Goal: Information Seeking & Learning: Understand process/instructions

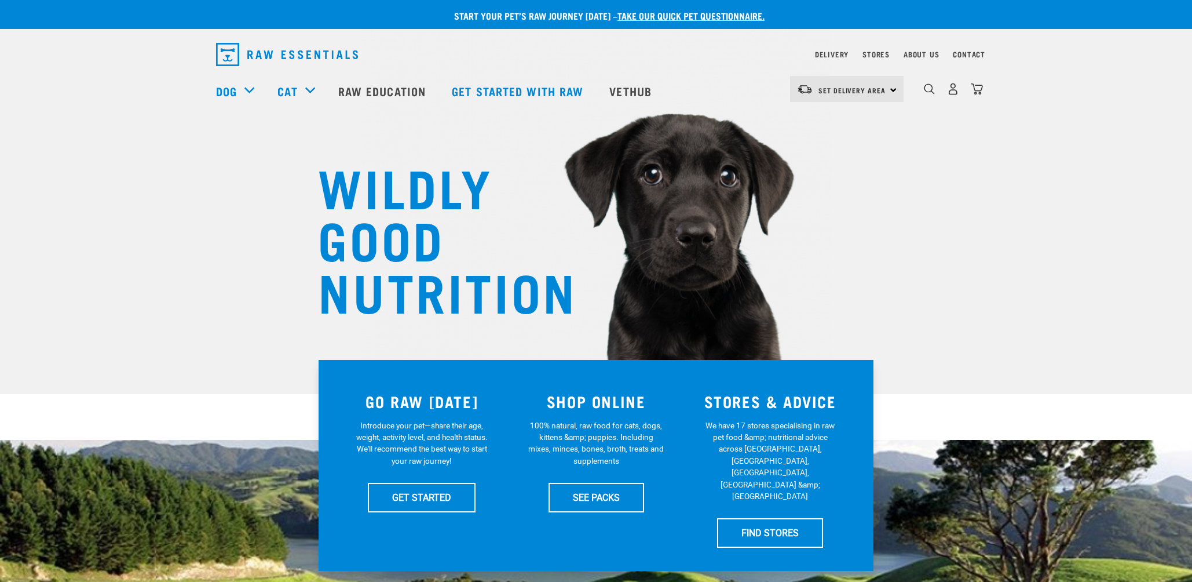
click at [171, 164] on div "WILDLY GOOD NUTRITION" at bounding box center [596, 197] width 1192 height 394
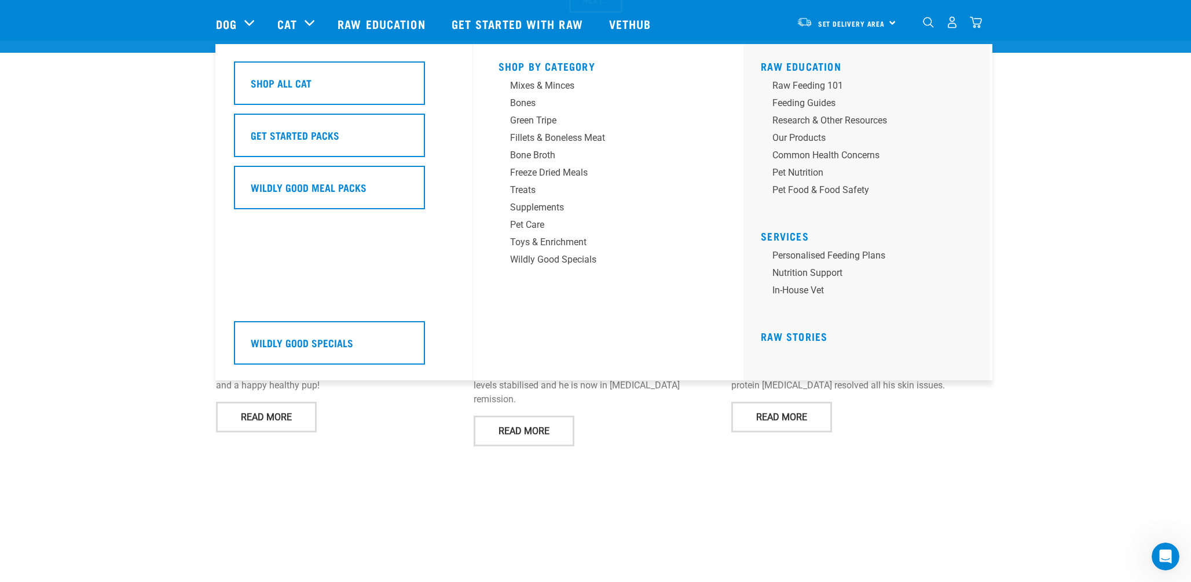
click at [308, 27] on div "Cat" at bounding box center [301, 24] width 49 height 46
drag, startPoint x: 803, startPoint y: 105, endPoint x: 810, endPoint y: 109, distance: 8.6
click at [810, 109] on div "Feeding Guides" at bounding box center [863, 103] width 181 height 14
click at [807, 102] on div "Feeding Guides" at bounding box center [863, 103] width 181 height 14
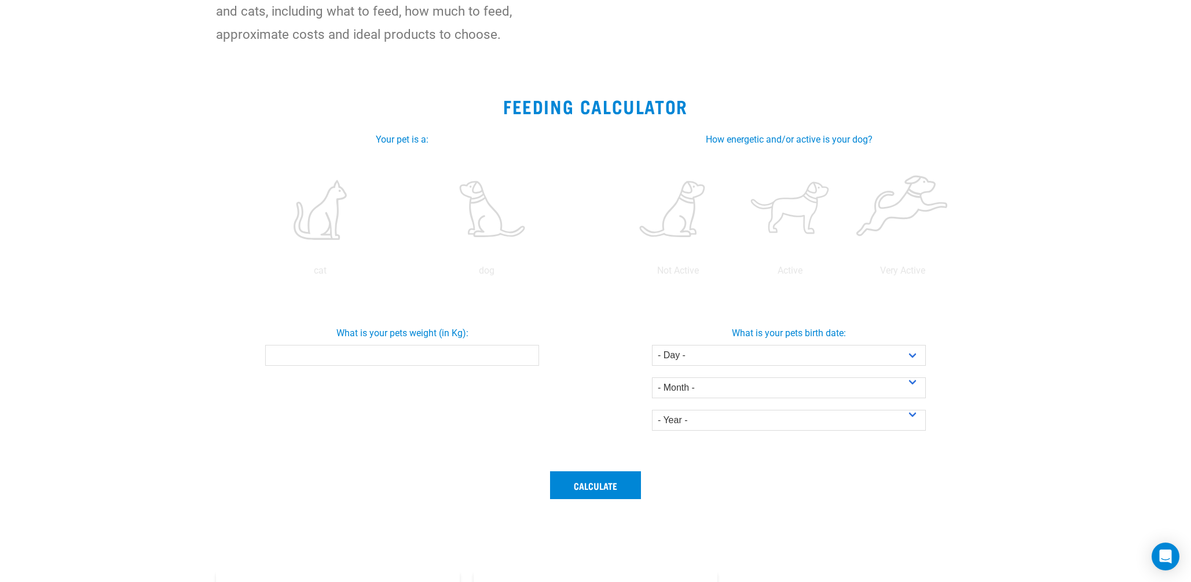
scroll to position [232, 0]
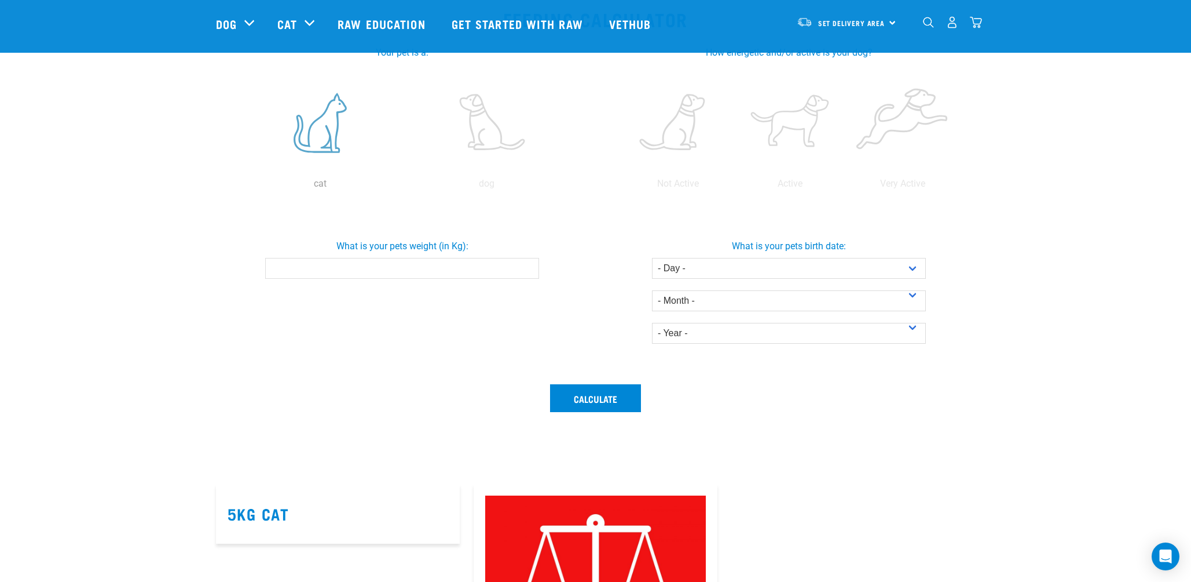
click at [330, 146] on label at bounding box center [321, 123] width 162 height 98
click at [237, 186] on input "radio" at bounding box center [237, 186] width 0 height 0
click at [438, 254] on div "What is your pets weight (in Kg):" at bounding box center [403, 254] width 392 height 49
click at [443, 271] on input "What is your pets weight (in Kg):" at bounding box center [402, 268] width 274 height 21
type input "2"
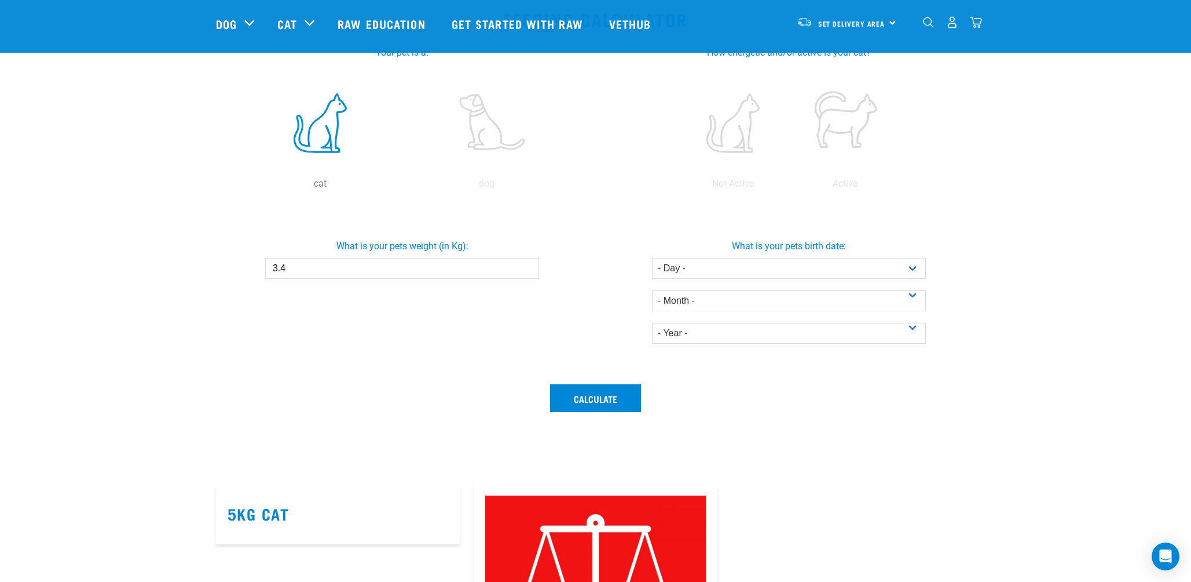
type input "3.4"
click at [436, 327] on div "What is your pets weight (in Kg): 3.4" at bounding box center [402, 290] width 387 height 173
click at [851, 271] on select "- Day - 1 2 3 4 5 6 7 8 9 10 11 12 13 14 15 16 17 18 19 20 21 22 23 24 25 26 27" at bounding box center [789, 268] width 274 height 21
click at [626, 309] on div "What is your pets birth date: - Day - 1 2 3 4 5 6 7 8 9 10 11 12 13 14 15 16 17…" at bounding box center [790, 287] width 392 height 114
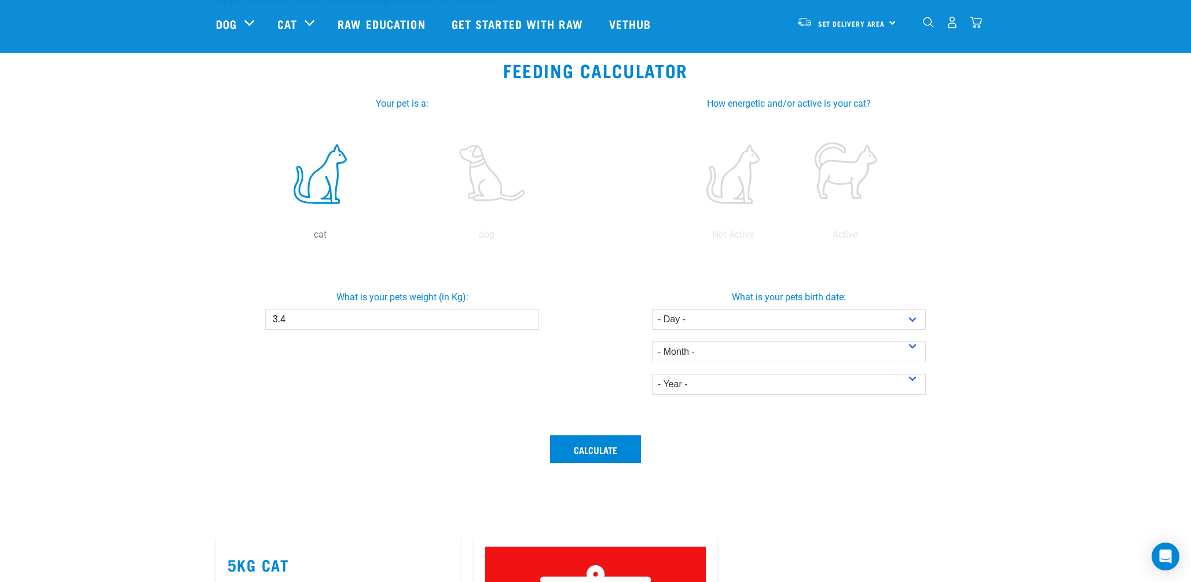
scroll to position [174, 0]
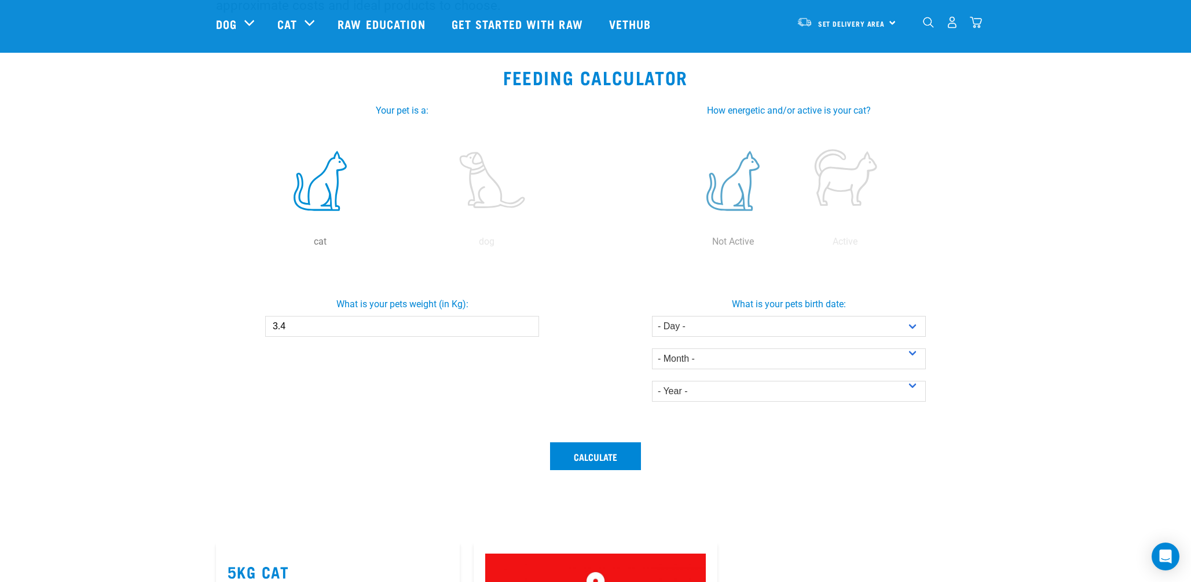
click at [728, 207] on label at bounding box center [733, 180] width 108 height 98
click at [677, 244] on input "radio" at bounding box center [677, 244] width 0 height 0
click at [684, 332] on select "- Day - 1 2 3 4 5 6 7 8 9 10 11 12 13 14 15 16 17 18 19 20 21 22 23 24 25 26 27" at bounding box center [789, 326] width 274 height 21
click at [533, 360] on div "What is your pets weight (in Kg): 3.4" at bounding box center [402, 348] width 387 height 173
click at [705, 331] on select "- Day - 1 2 3 4 5 6 7 8 9 10 11 12 13 14 15 16 17 18 19 20 21 22 23 24 25 26 27" at bounding box center [789, 326] width 274 height 21
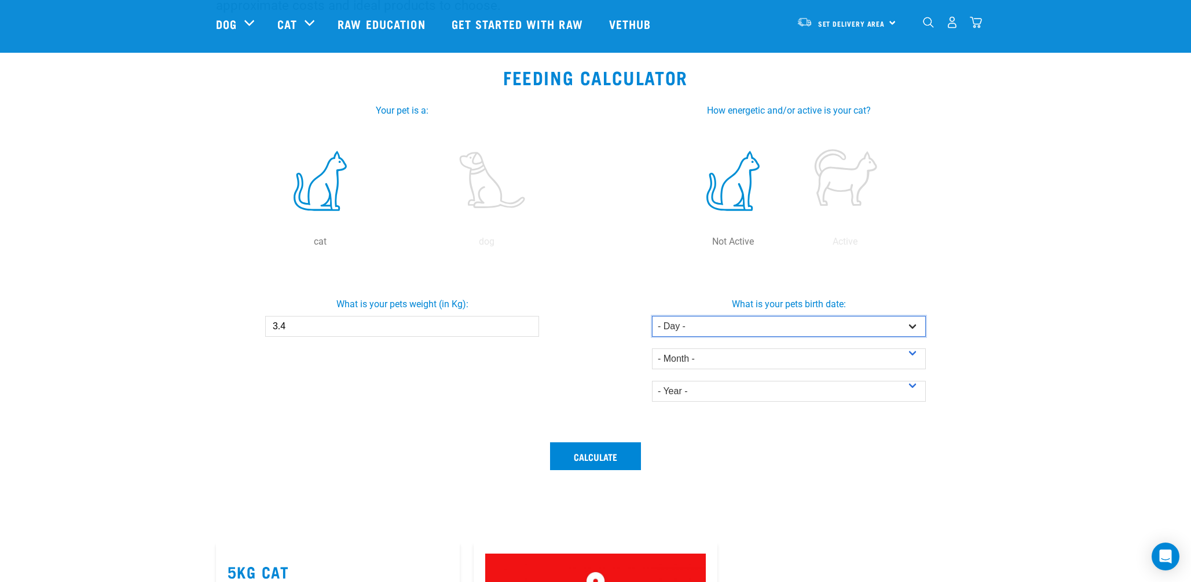
select select "16"
click at [652, 316] on select "- Day - 1 2 3 4 5 6 7 8 9 10 11 12 13 14 15 16 17 18 19 20 21 22 23 24 25 26 27" at bounding box center [789, 326] width 274 height 21
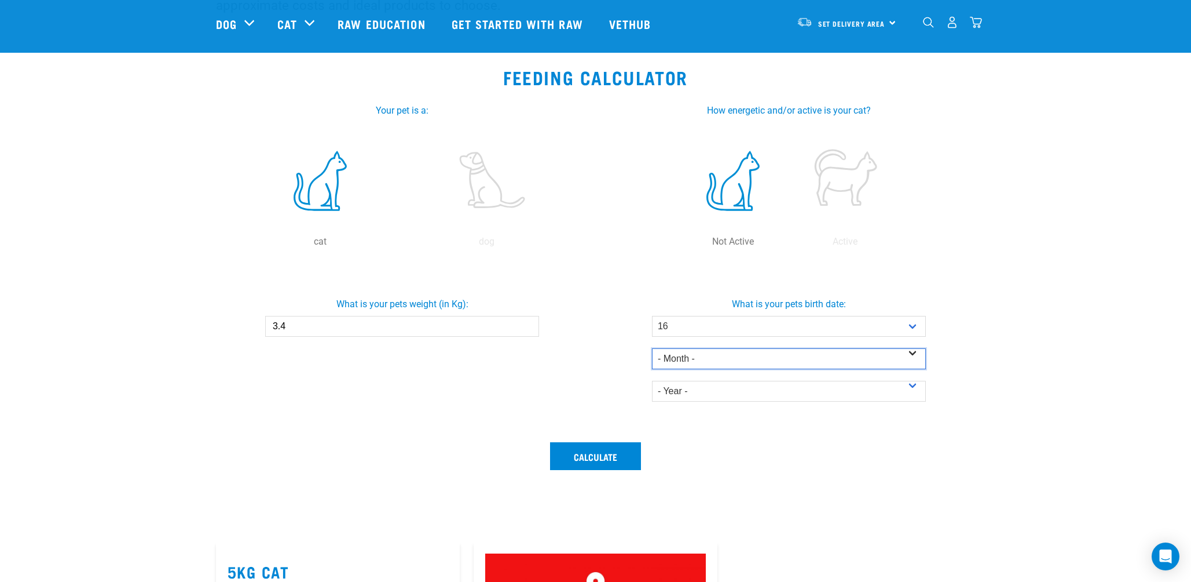
click at [712, 354] on select "- Month - January February March April May June July August September October N…" at bounding box center [789, 358] width 274 height 21
select select "July"
click at [652, 348] on select "- Month - January February March April May June July August September October N…" at bounding box center [789, 358] width 274 height 21
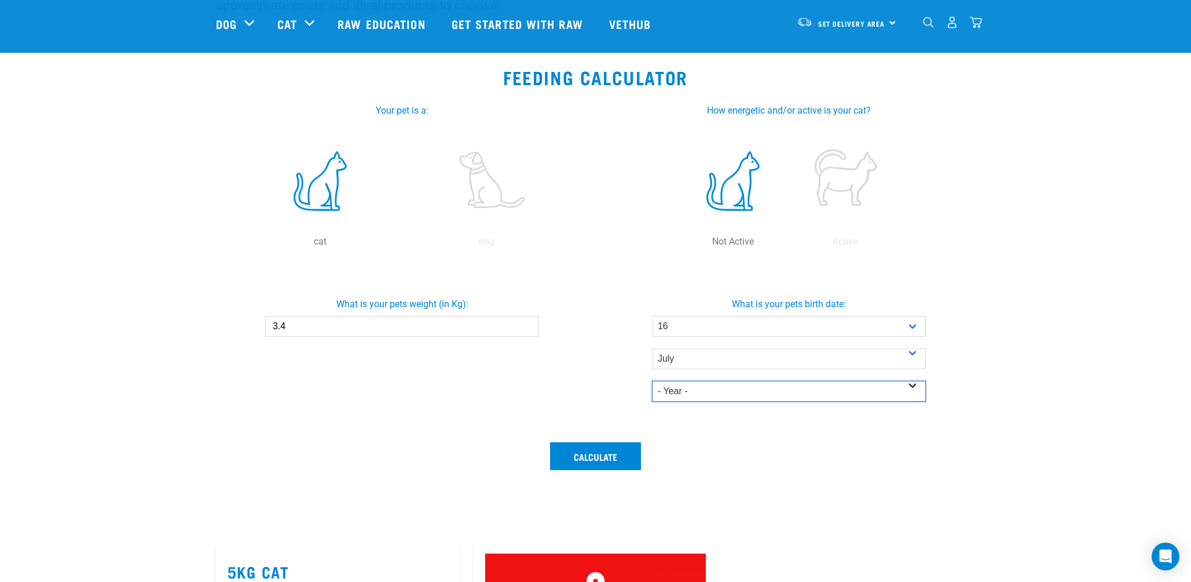
click at [706, 388] on select "- Year - 2025 2024 2023 2022 2021 2020 2019 2018 2017 2016 2015 2014" at bounding box center [789, 391] width 274 height 21
select select "2020"
click at [652, 381] on select "- Year - 2025 2024 2023 2022 2021 2020 2019 2018 2017 2016 2015 2014" at bounding box center [789, 391] width 274 height 21
click at [598, 401] on div "What is your pets birth date: - Day - 1 2 3 4 5 6 7 8 9 10 11 12 13 14 15 16 17…" at bounding box center [790, 349] width 392 height 140
click at [613, 450] on button "Calculate" at bounding box center [595, 456] width 91 height 28
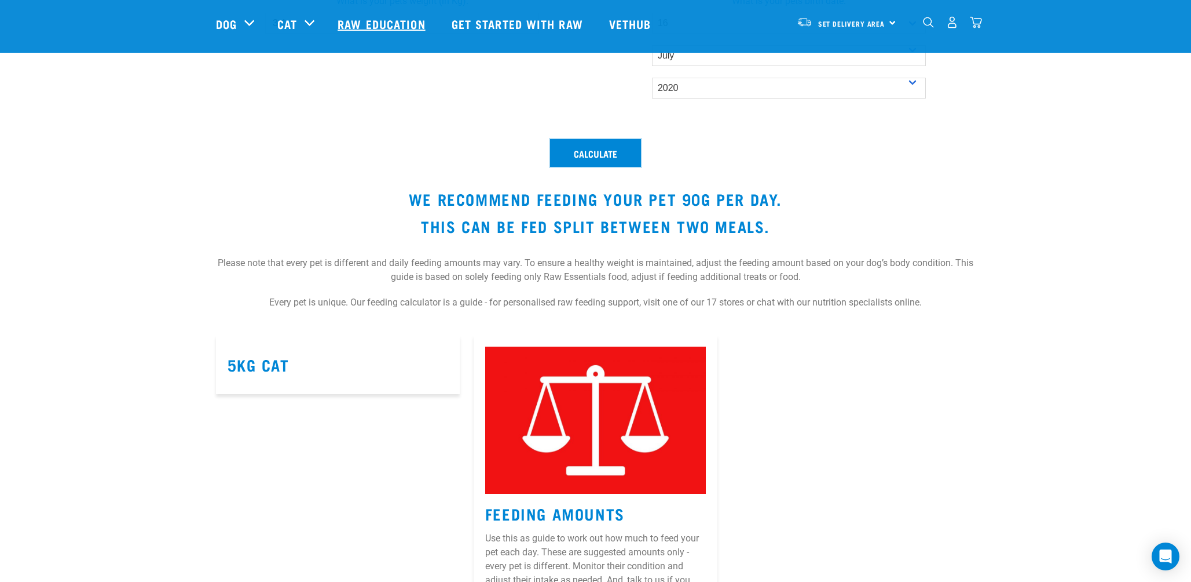
scroll to position [232, 0]
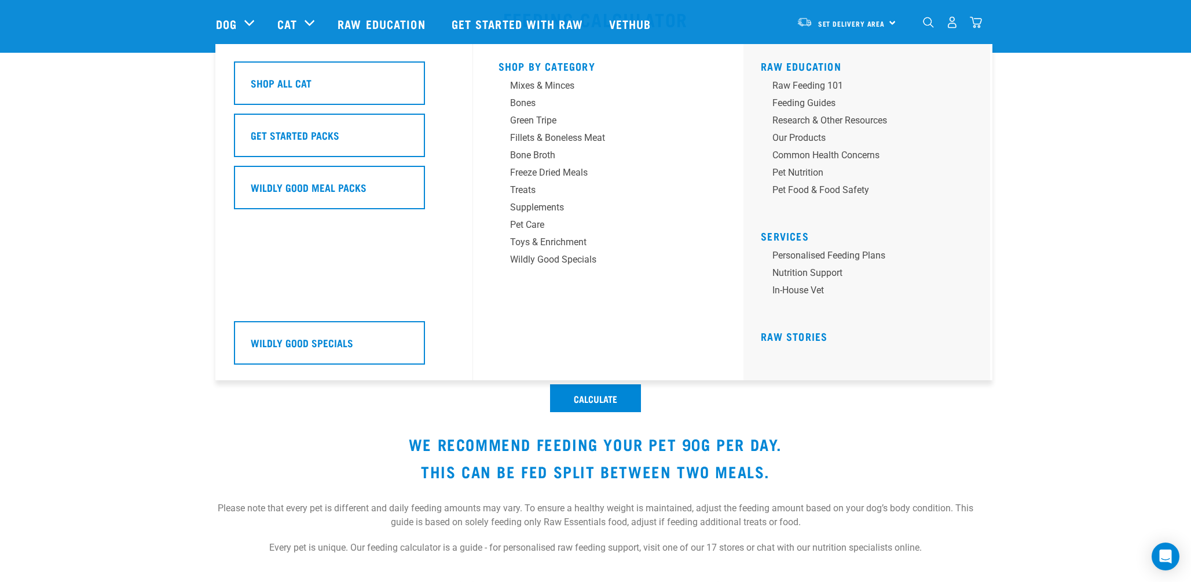
click at [543, 63] on h5 "Shop By Category" at bounding box center [609, 64] width 220 height 9
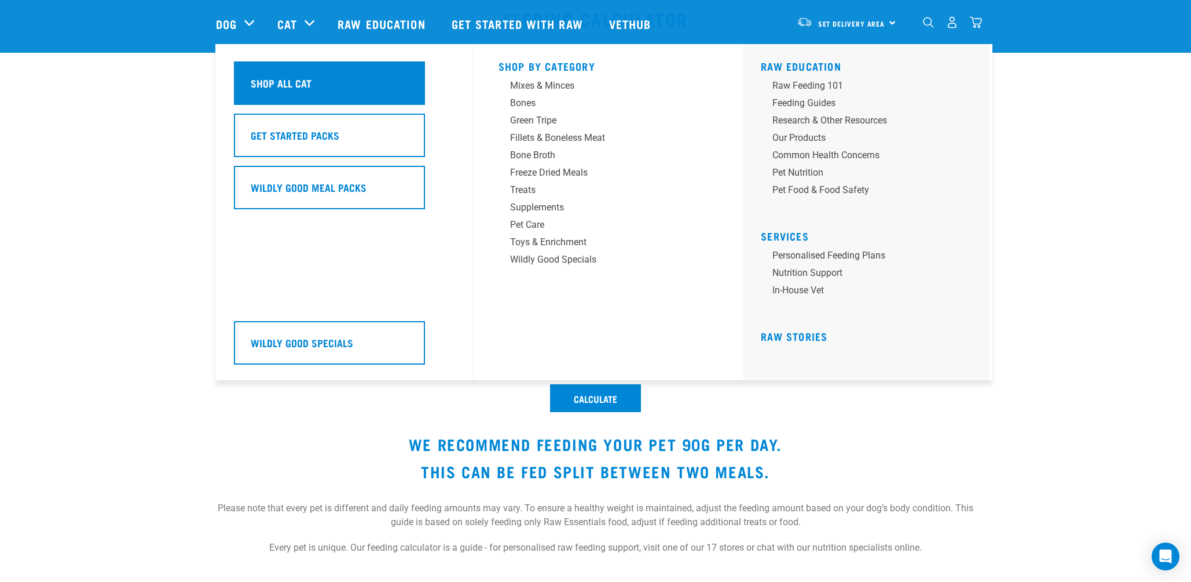
click at [359, 77] on div "Shop All Cat" at bounding box center [329, 82] width 191 height 43
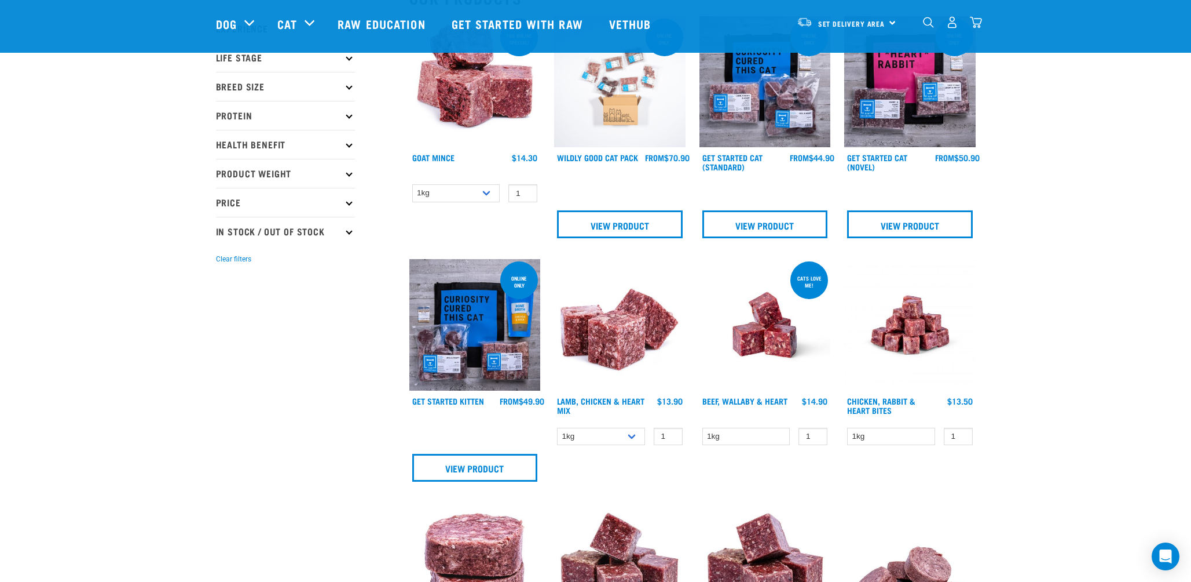
scroll to position [116, 0]
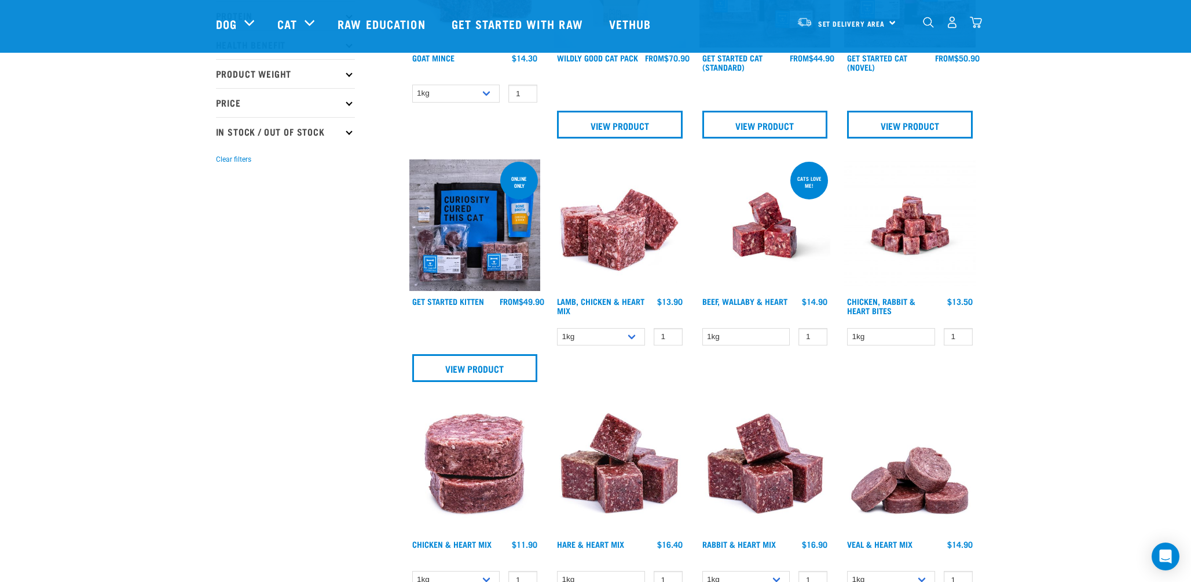
scroll to position [348, 0]
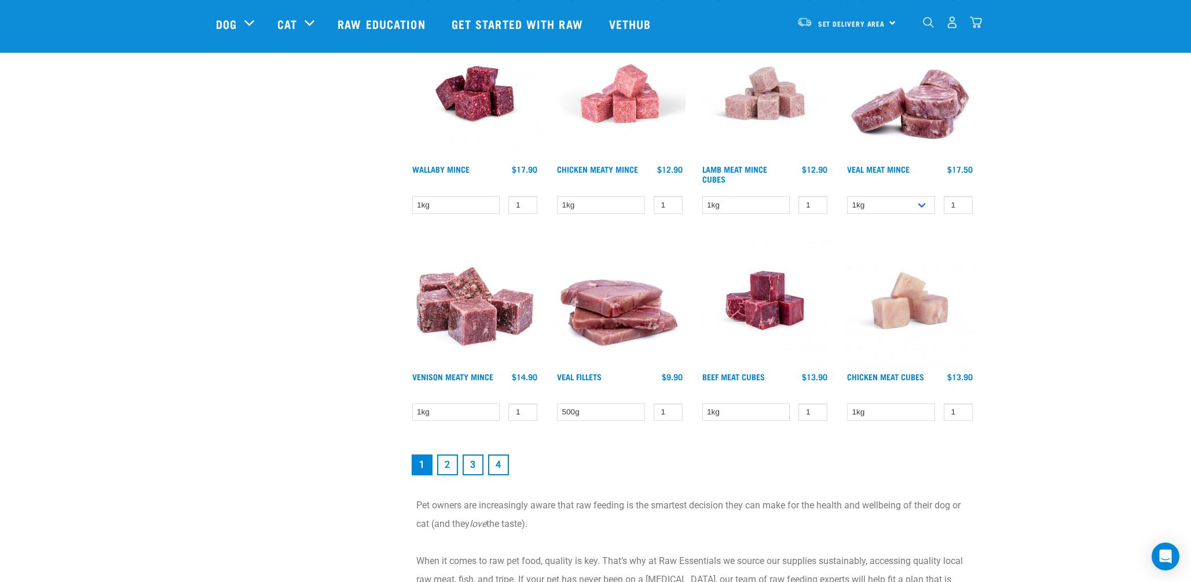
scroll to position [1448, 0]
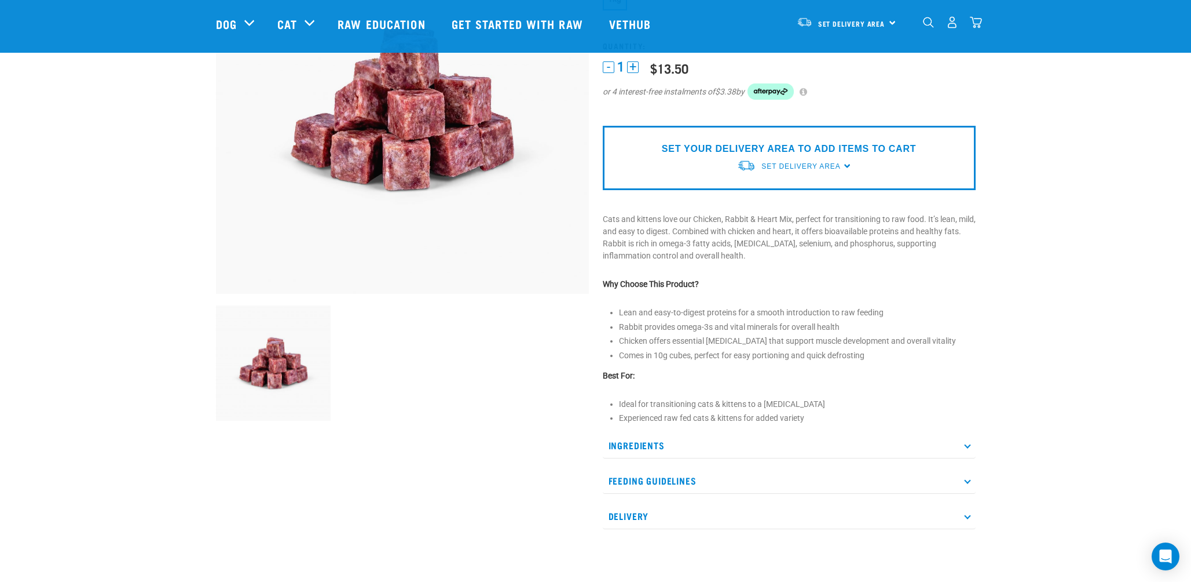
scroll to position [174, 0]
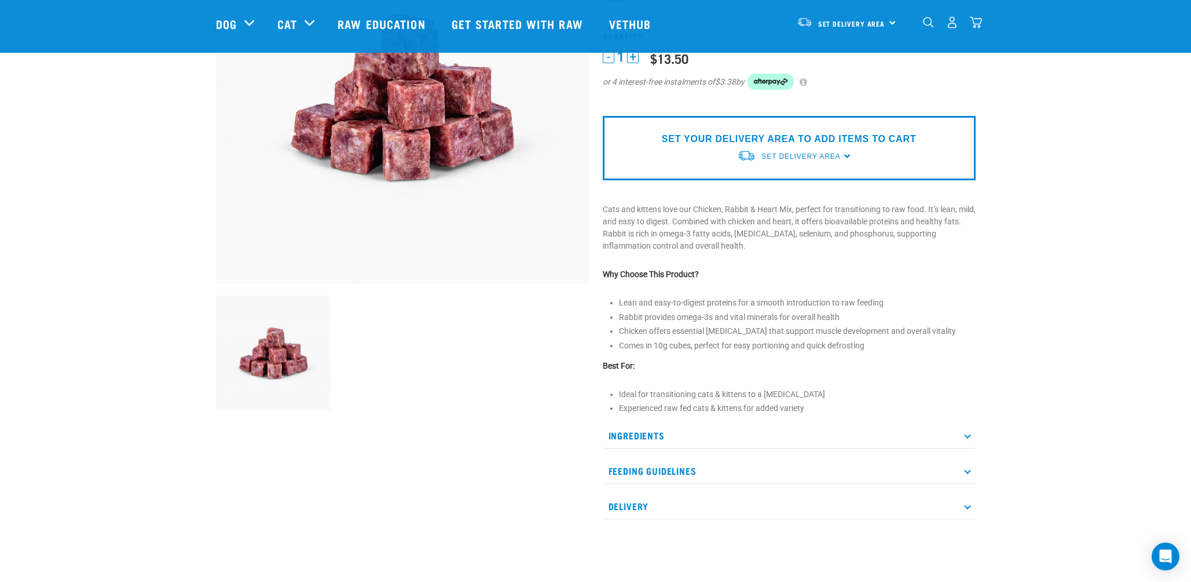
click at [740, 429] on p "Ingredients" at bounding box center [789, 435] width 373 height 26
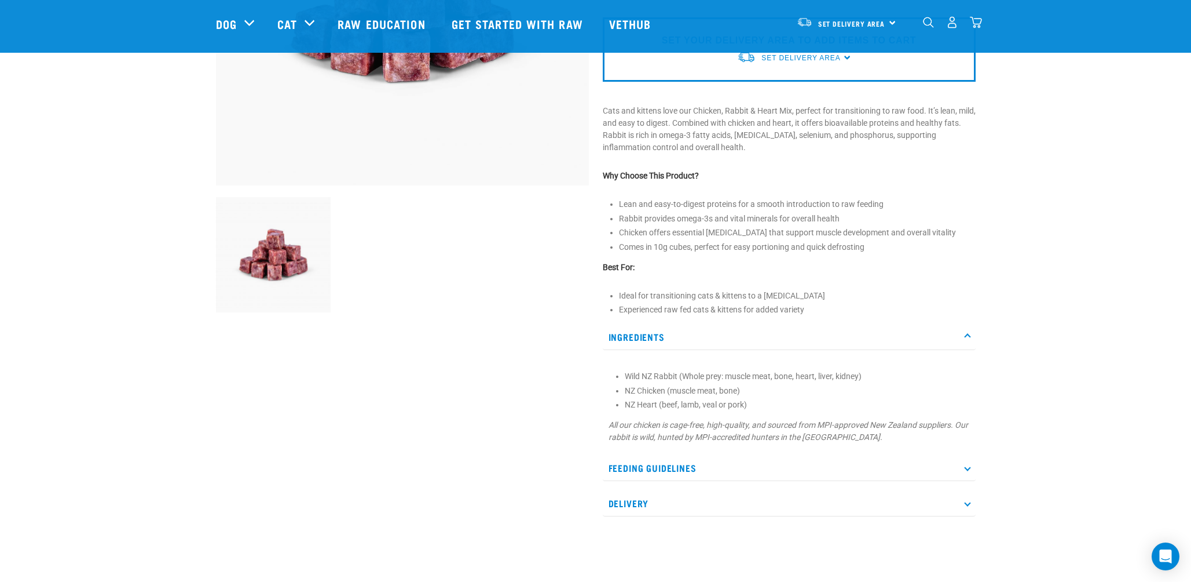
scroll to position [348, 0]
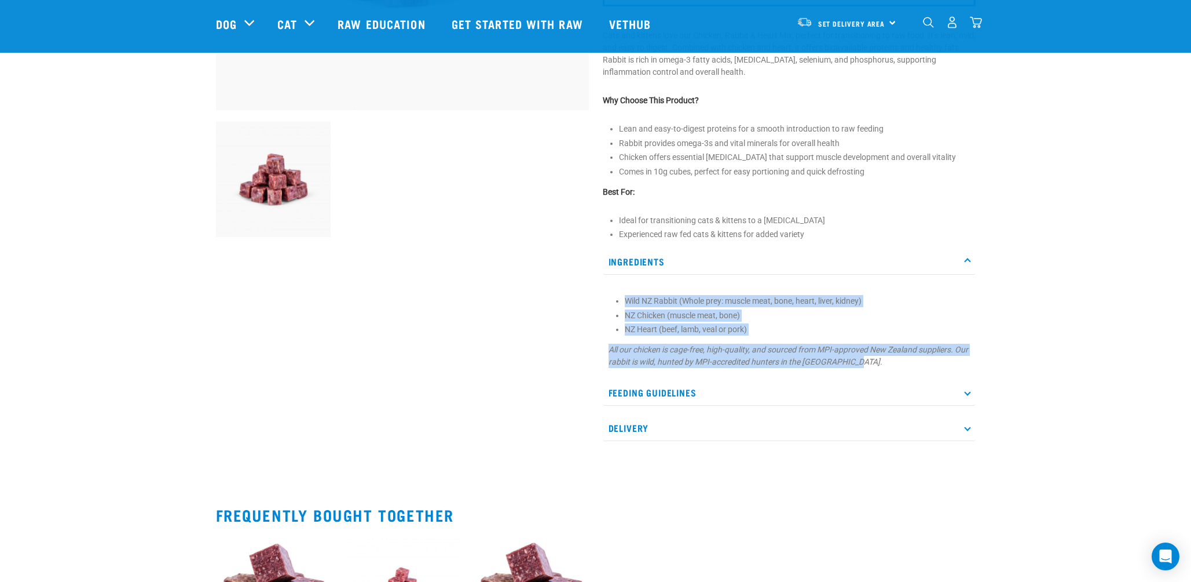
drag, startPoint x: 622, startPoint y: 298, endPoint x: 916, endPoint y: 370, distance: 302.9
click at [916, 370] on div "Wild NZ Rabbit (Whole prey: muscle meat, bone, heart, liver, kidney) NZ Chicken…" at bounding box center [789, 327] width 373 height 93
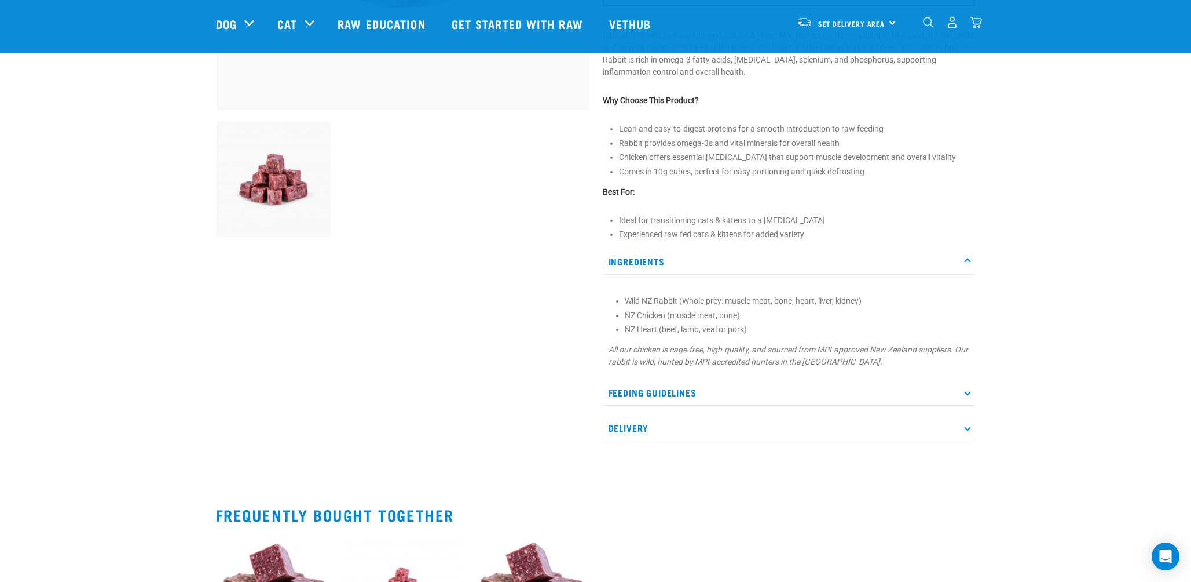
click at [1026, 261] on div "Start your pet’s raw journey today – take our quick pet questionnaire. Delivery…" at bounding box center [595, 180] width 1191 height 1057
